Goal: Ask a question

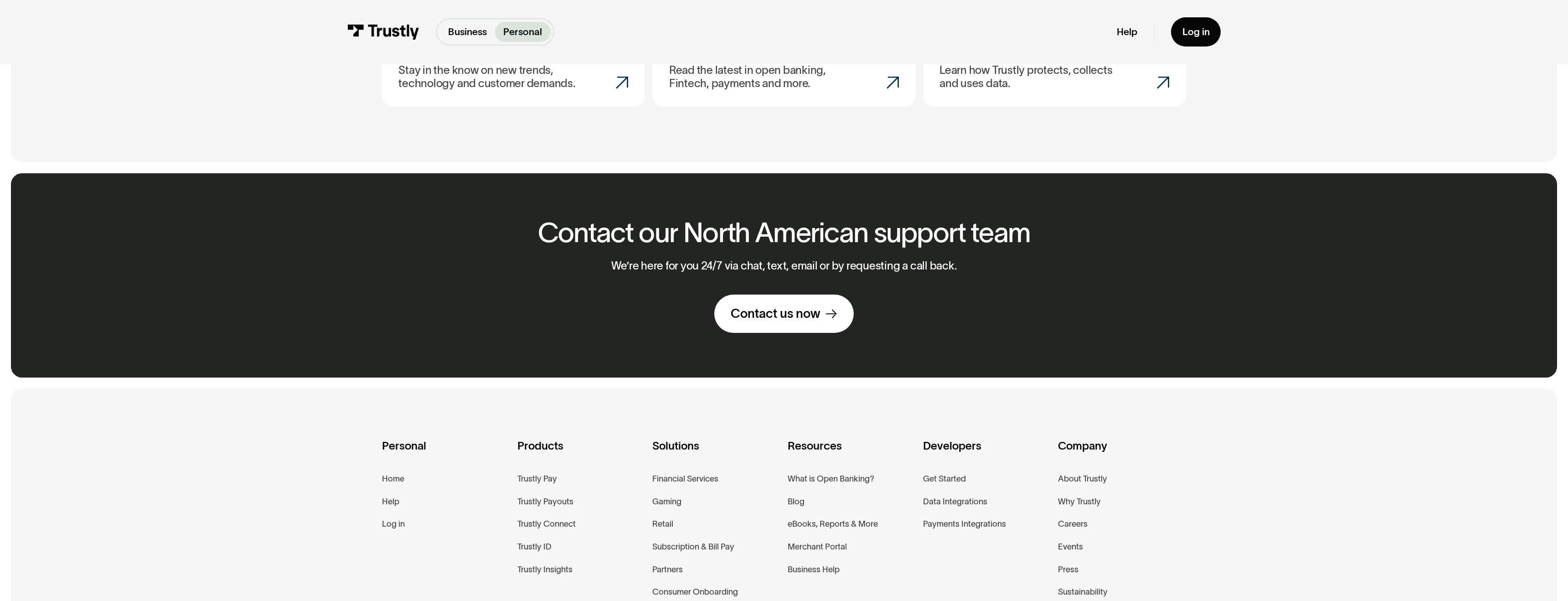
scroll to position [834, 0]
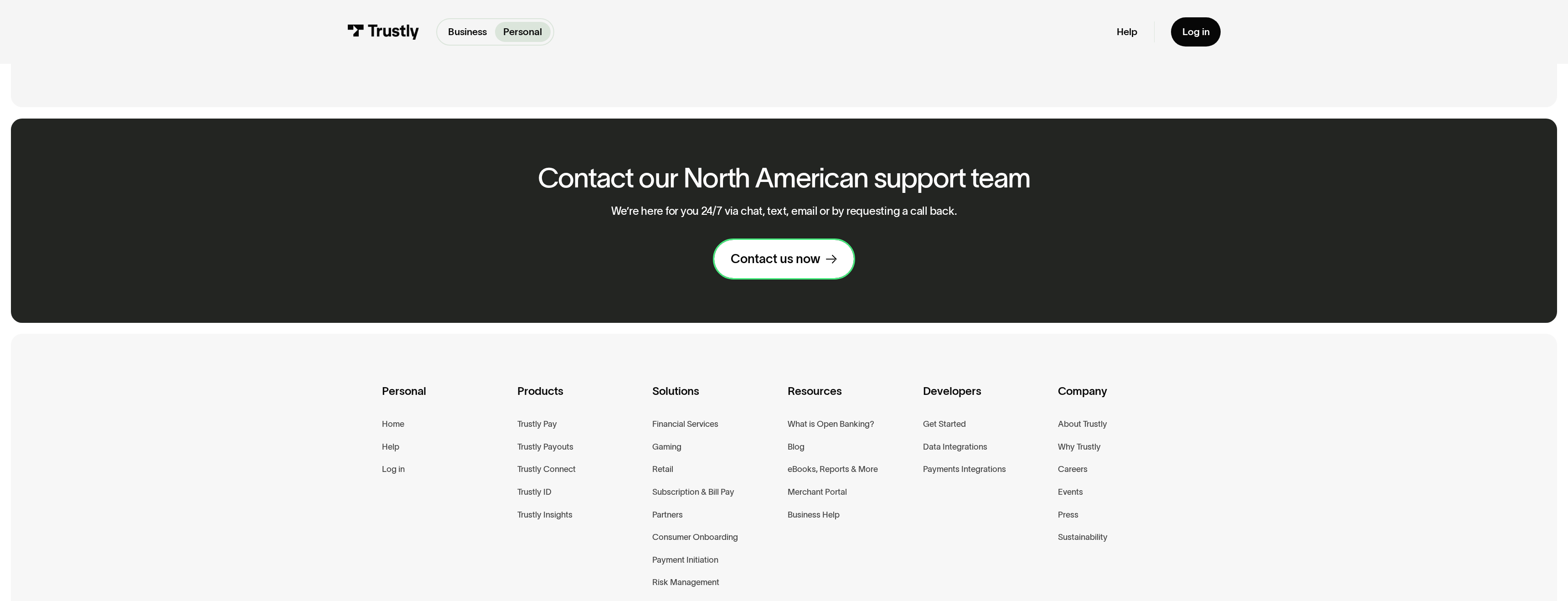
click at [775, 275] on link "Contact us now" at bounding box center [783, 259] width 139 height 38
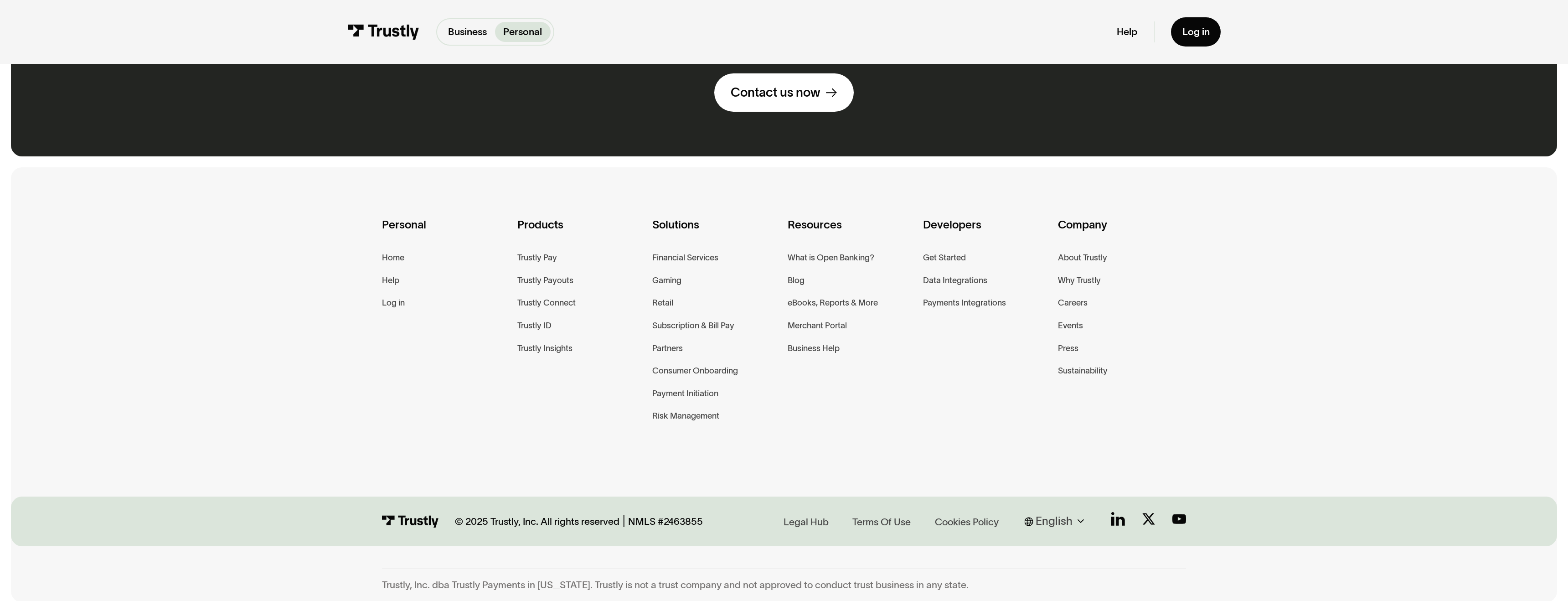
scroll to position [1002, 0]
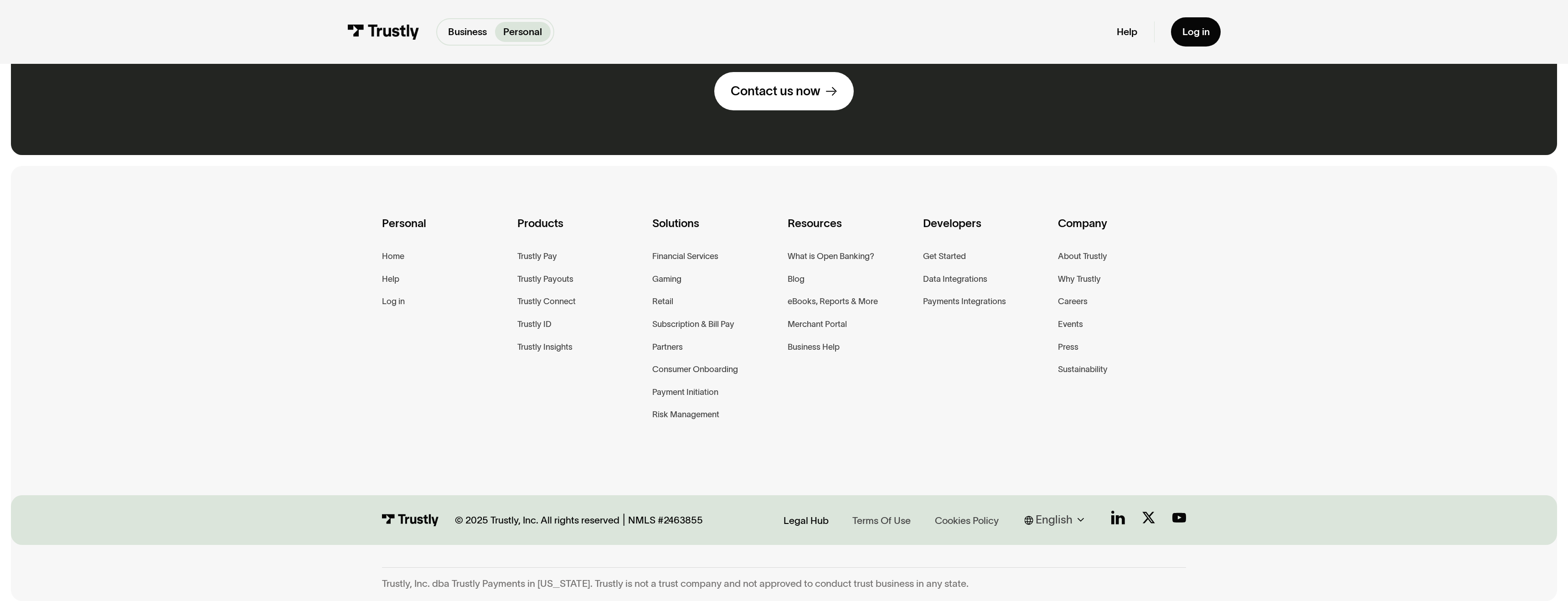
click at [810, 517] on div "Legal Hub" at bounding box center [806, 521] width 45 height 13
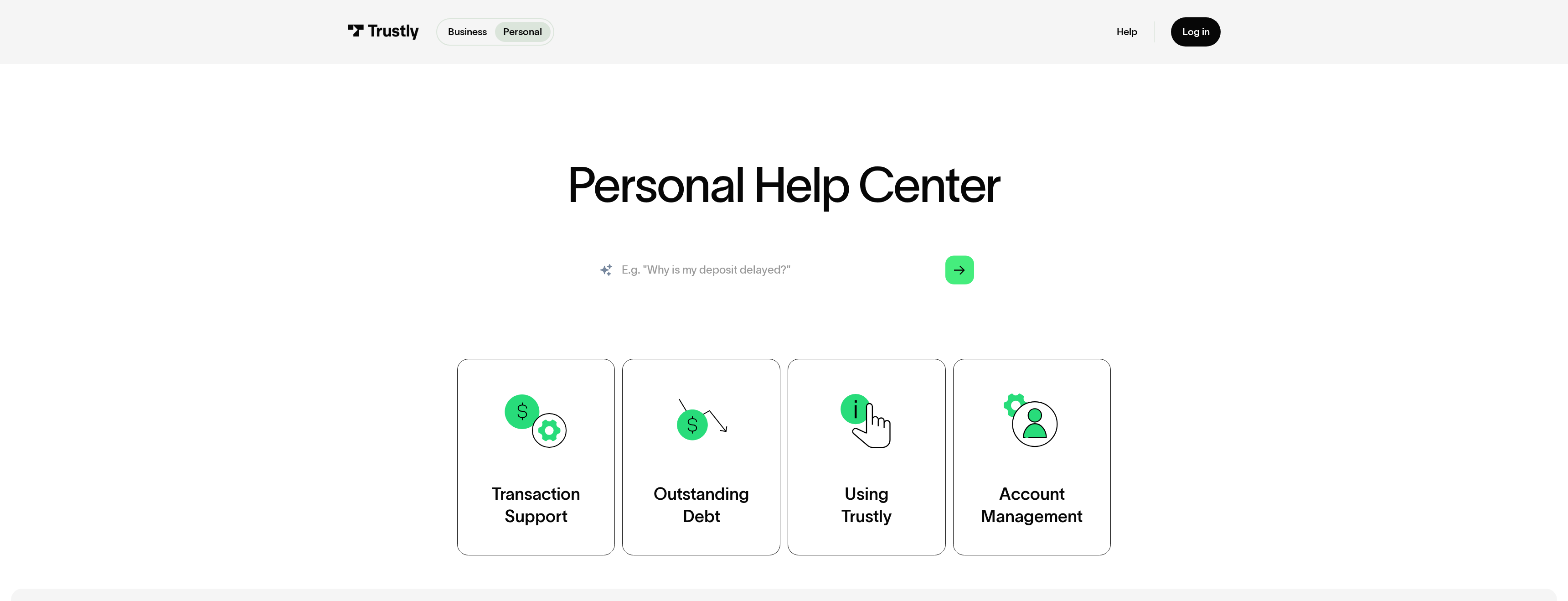
click at [716, 271] on input "search" at bounding box center [784, 270] width 402 height 44
type input "complain"
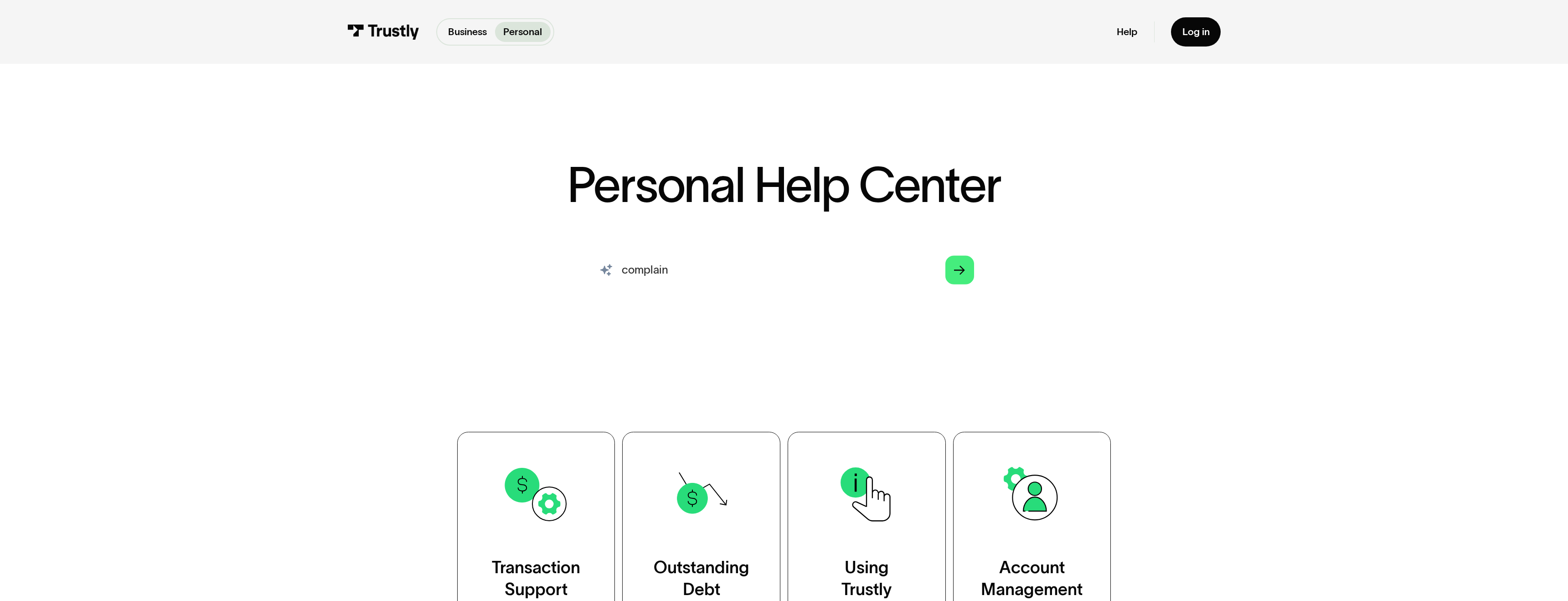
click at [937, 277] on input "complain" at bounding box center [784, 270] width 402 height 44
click at [950, 275] on link "Arrow Right" at bounding box center [959, 269] width 29 height 29
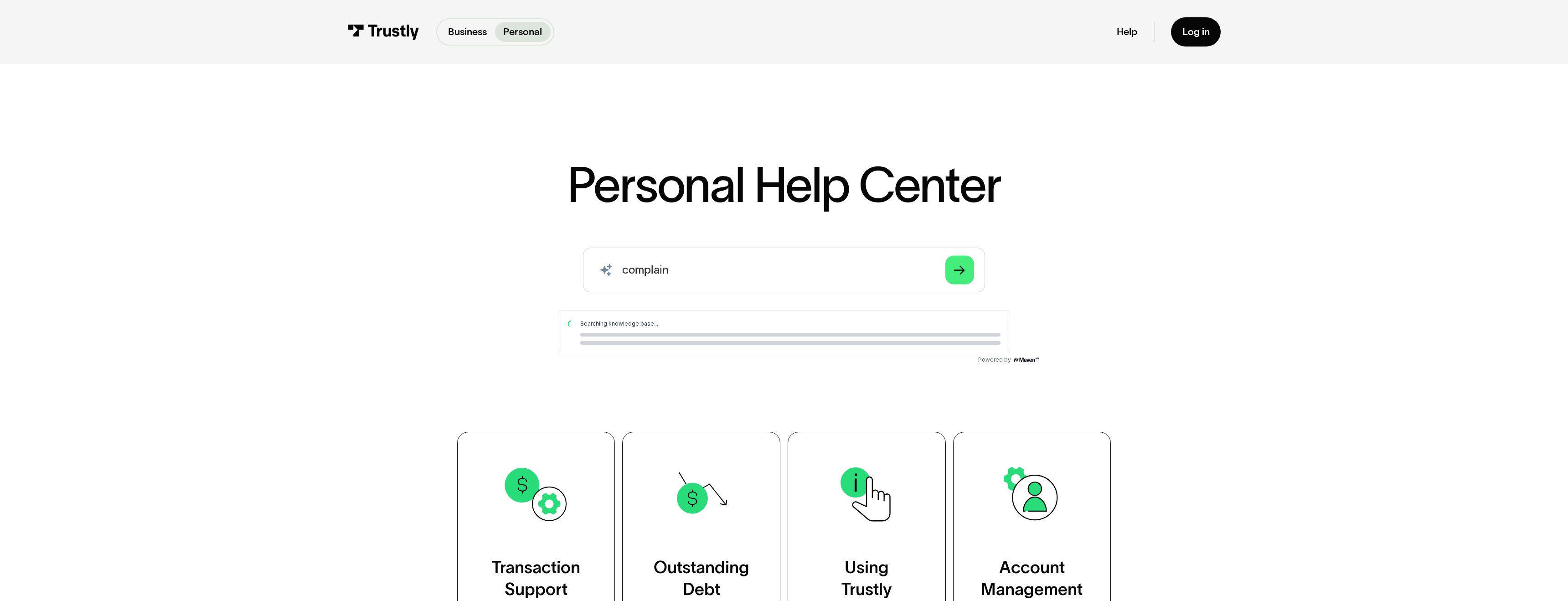
scroll to position [69, 0]
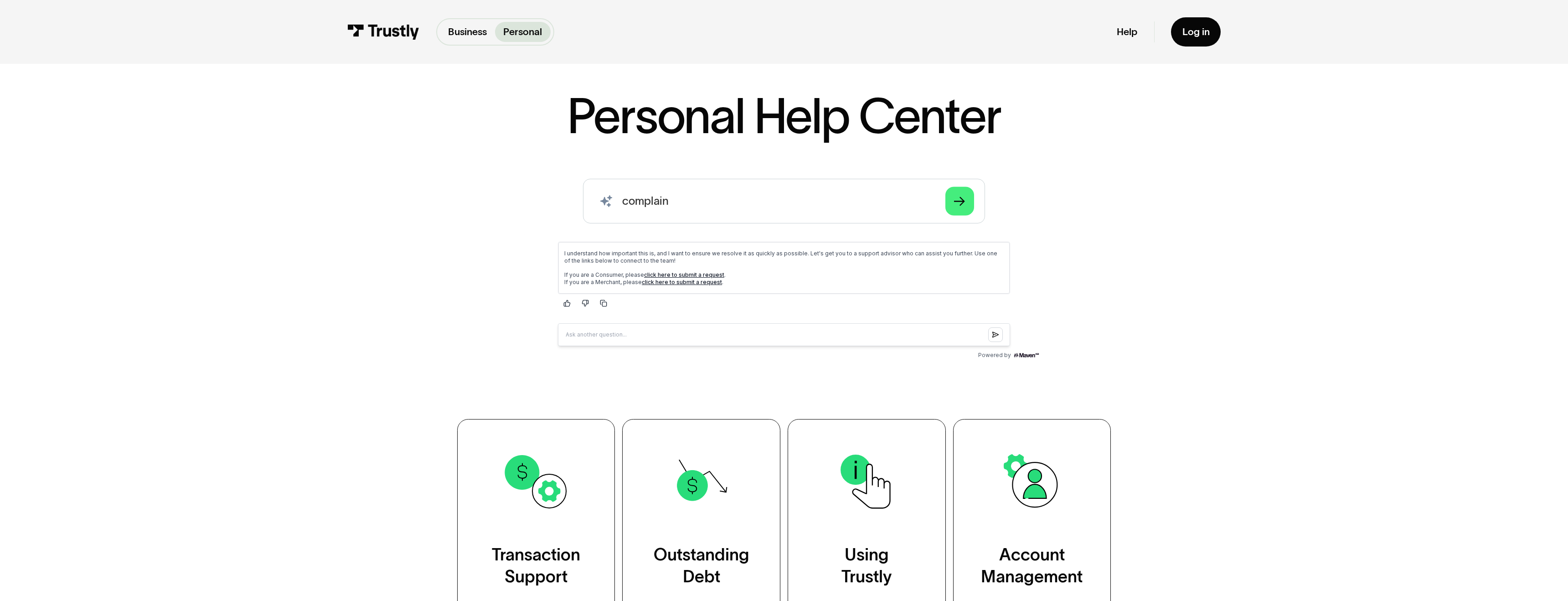
click at [682, 274] on link "click here to submit a request" at bounding box center [684, 274] width 80 height 7
